Goal: Communication & Community: Answer question/provide support

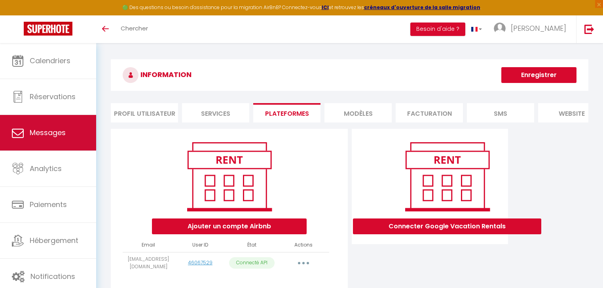
click at [48, 130] on span "Messages" at bounding box center [48, 133] width 36 height 10
select select "message"
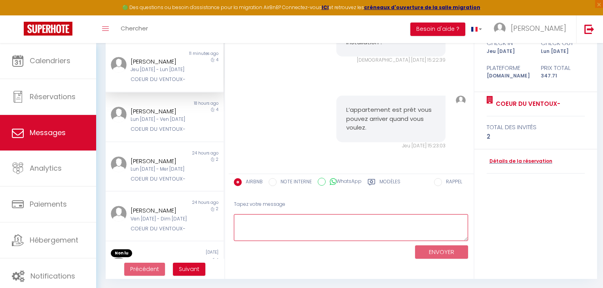
drag, startPoint x: 266, startPoint y: 235, endPoint x: 261, endPoint y: 231, distance: 6.7
click at [266, 235] on textarea at bounding box center [351, 227] width 235 height 27
paste textarea "Please note, however, that [DATE] mornings the car park is reserved for the Car…"
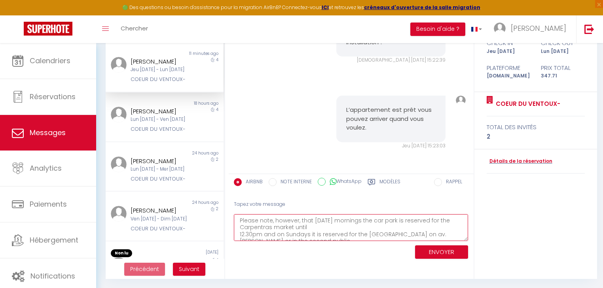
click at [287, 218] on textarea "Please note, however, that [DATE] mornings the car park is reserved for the Car…" at bounding box center [351, 227] width 235 height 27
click at [294, 220] on textarea "Please note, that [DATE] mornings the car park is reserved for the Carpentras m…" at bounding box center [351, 227] width 235 height 27
click at [306, 221] on textarea "Please note, that [DATE] mornings the car park is reserved for the Carpentras m…" at bounding box center [351, 227] width 235 height 27
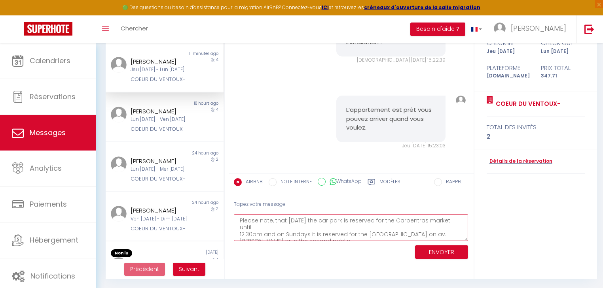
click at [292, 228] on textarea "Please note, that [DATE] the car park is reserved for the Carpentras market unt…" at bounding box center [351, 227] width 235 height 27
drag, startPoint x: 241, startPoint y: 228, endPoint x: 389, endPoint y: 231, distance: 148.4
click at [389, 231] on textarea "Please note, that [DATE] the car park is reserved for the Carpentras market unt…" at bounding box center [351, 227] width 235 height 27
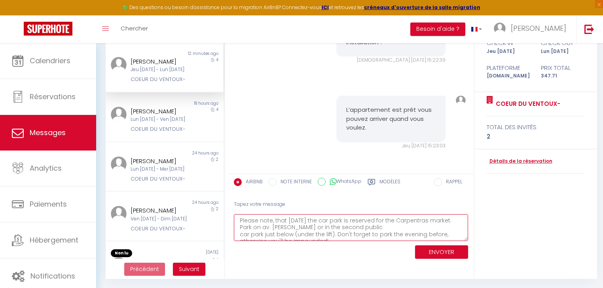
click at [402, 230] on textarea "Please note, that [DATE] the car park is reserved for the Carpentras market. Pa…" at bounding box center [351, 227] width 235 height 27
click at [392, 225] on textarea "Please note, that [DATE] the car park is reserved for the Carpentras market. Pa…" at bounding box center [351, 227] width 235 height 27
click at [260, 226] on textarea "Please note, that [DATE] the car park is reserved for the Carpentras market. Pa…" at bounding box center [351, 227] width 235 height 27
click at [347, 232] on textarea "Please note, that [DATE] the car park is reserved for the Carpentras market. Pa…" at bounding box center [351, 227] width 235 height 27
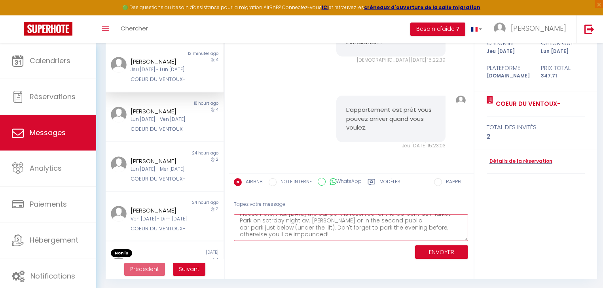
click at [366, 237] on textarea "Please note, that [DATE] the car park is reserved for the Carpentras market. Pa…" at bounding box center [351, 227] width 235 height 27
click at [301, 221] on textarea "Please note, that [DATE] the car park is reserved for the Carpentras market. Pa…" at bounding box center [351, 227] width 235 height 27
click at [335, 224] on textarea "Please note, that [DATE] the car park is reserved for the Carpentras market. Pa…" at bounding box center [351, 227] width 235 height 27
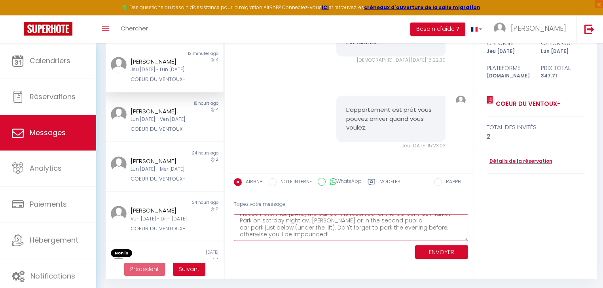
click at [349, 235] on textarea "Please note, that [DATE] the car park is reserved for the Carpentras market. Pa…" at bounding box center [351, 227] width 235 height 27
type textarea "Please note, that [DATE] the car park is reserved for the Carpentras market. Pa…"
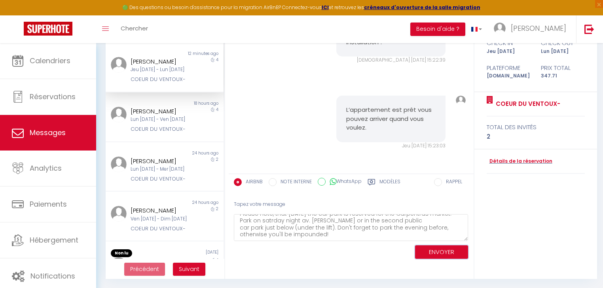
click at [447, 253] on button "ENVOYER" at bounding box center [441, 253] width 53 height 14
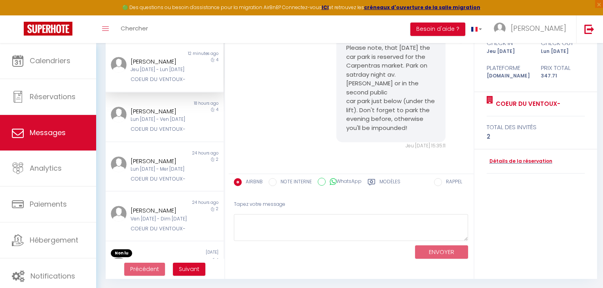
scroll to position [2701, 0]
